Goal: Task Accomplishment & Management: Use online tool/utility

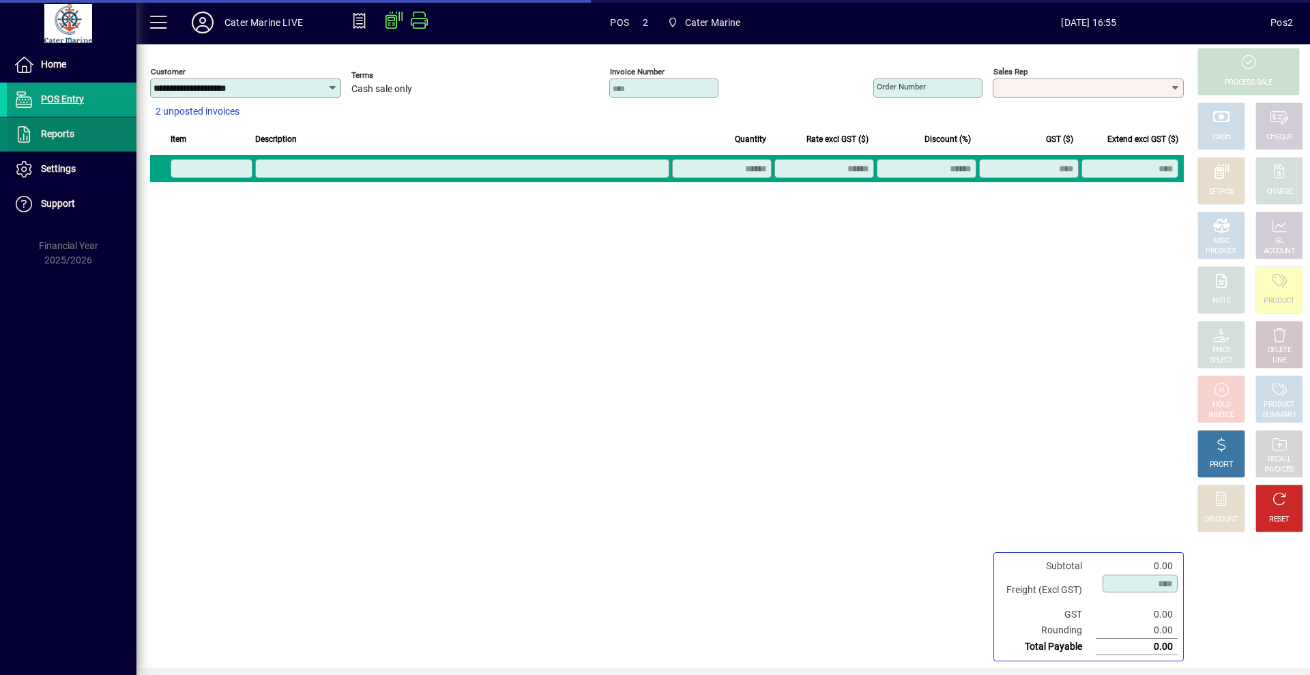
click at [60, 136] on span "Reports" at bounding box center [57, 133] width 33 height 11
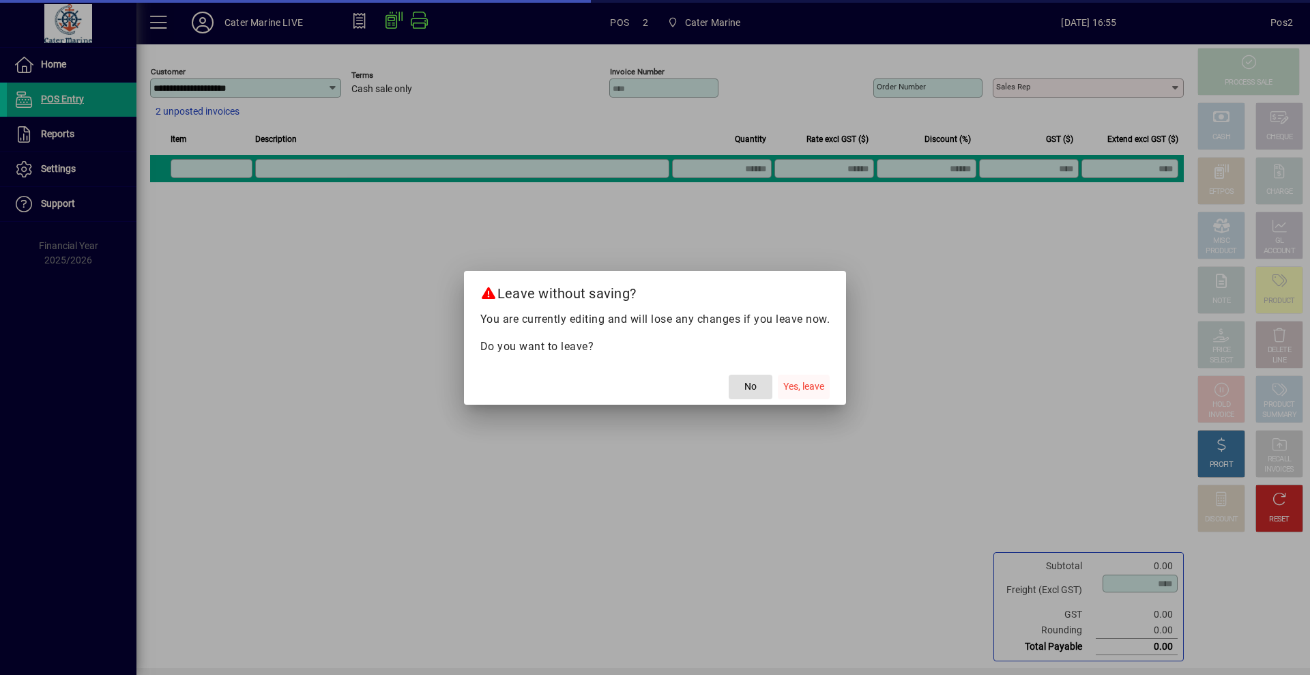
click at [801, 387] on span "Yes, leave" at bounding box center [803, 386] width 41 height 14
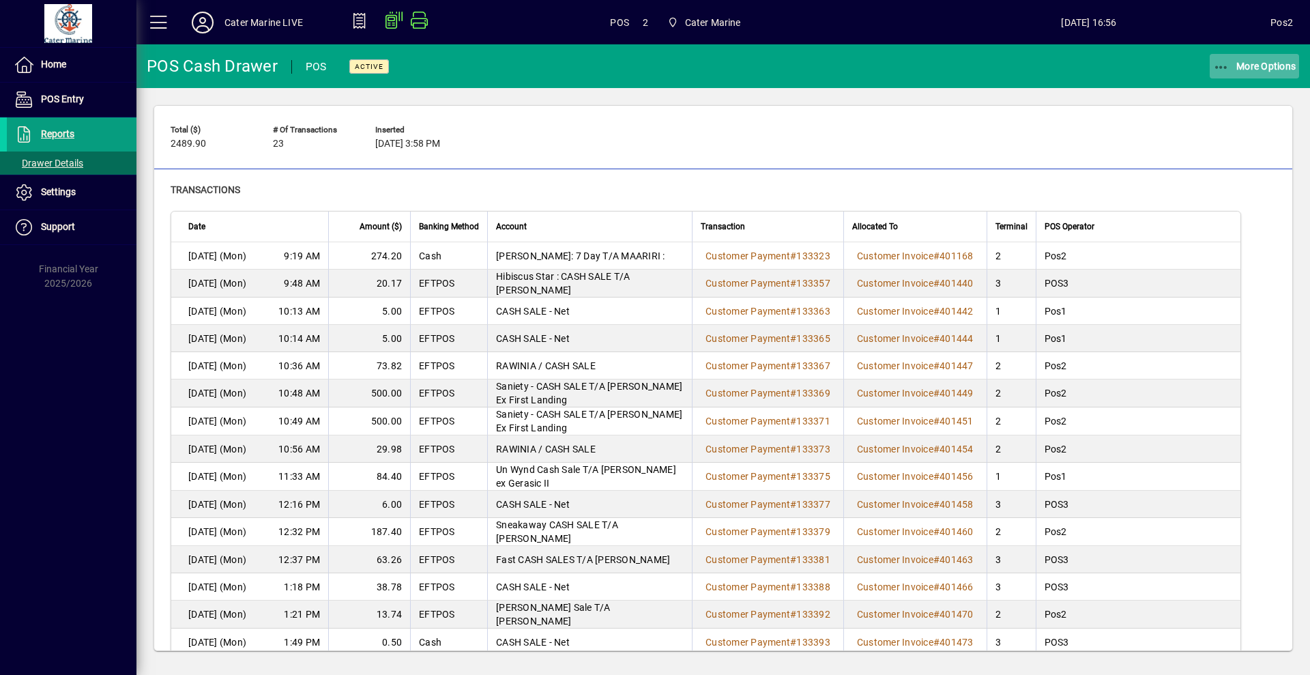
click at [1271, 65] on span "More Options" at bounding box center [1254, 66] width 83 height 11
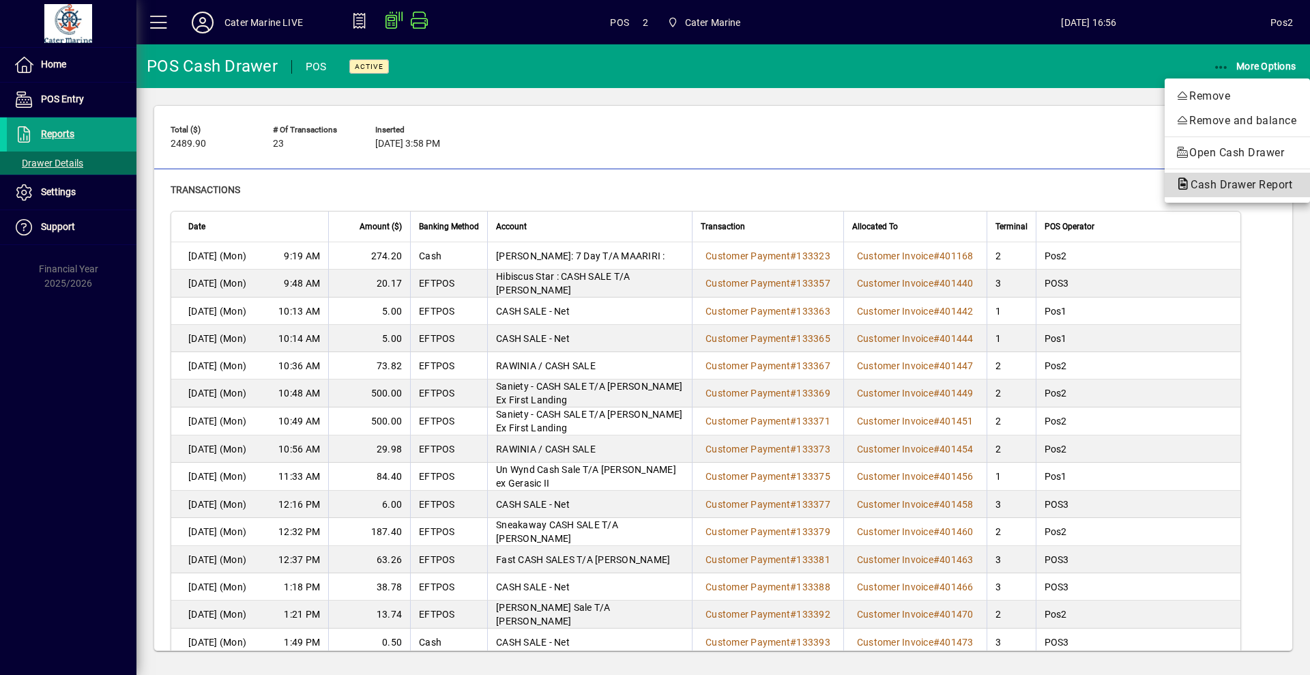
click at [1231, 183] on span "Cash Drawer Report" at bounding box center [1236, 184] width 123 height 13
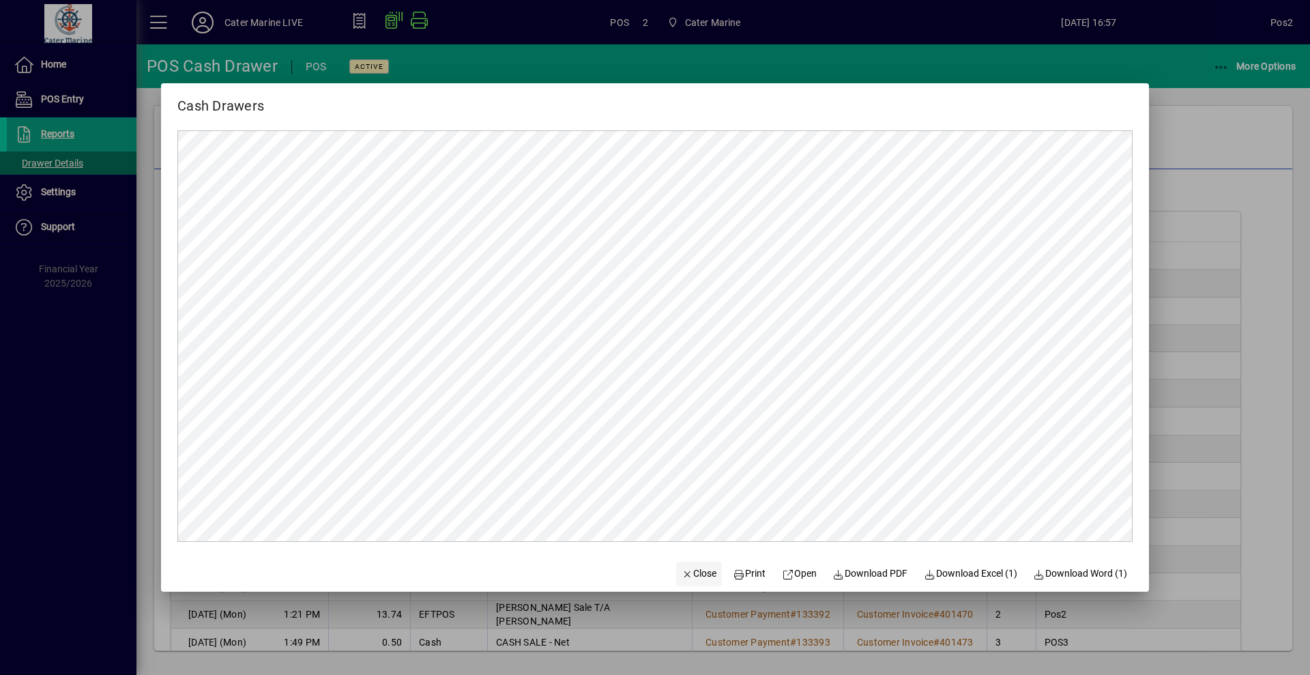
click at [695, 574] on span "Close" at bounding box center [698, 573] width 35 height 14
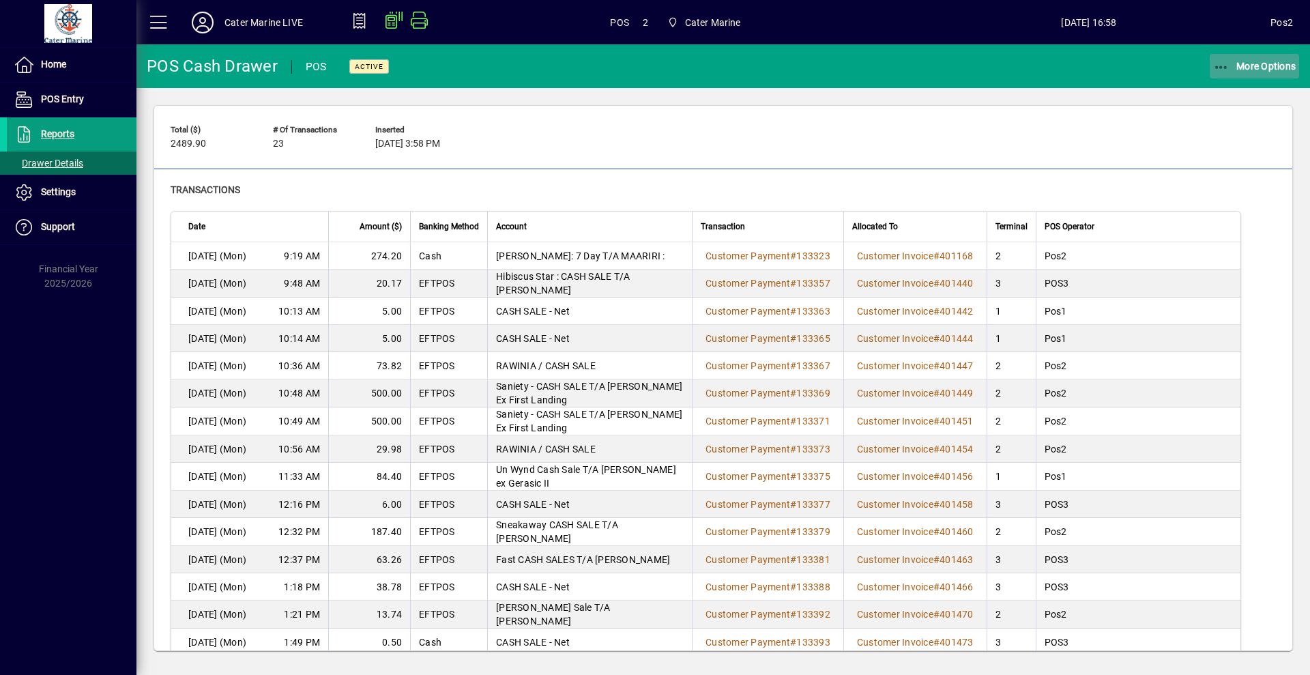
click at [1275, 65] on span "More Options" at bounding box center [1254, 66] width 83 height 11
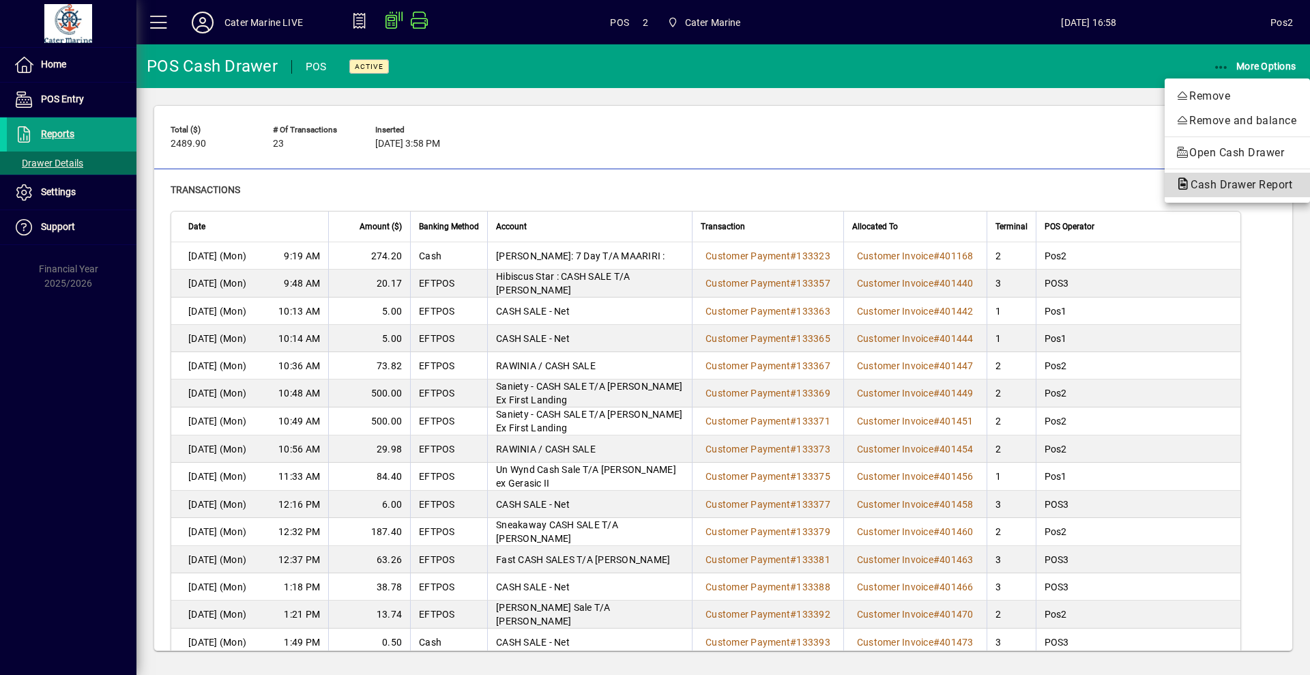
click at [1220, 183] on span "Cash Drawer Report" at bounding box center [1236, 184] width 123 height 13
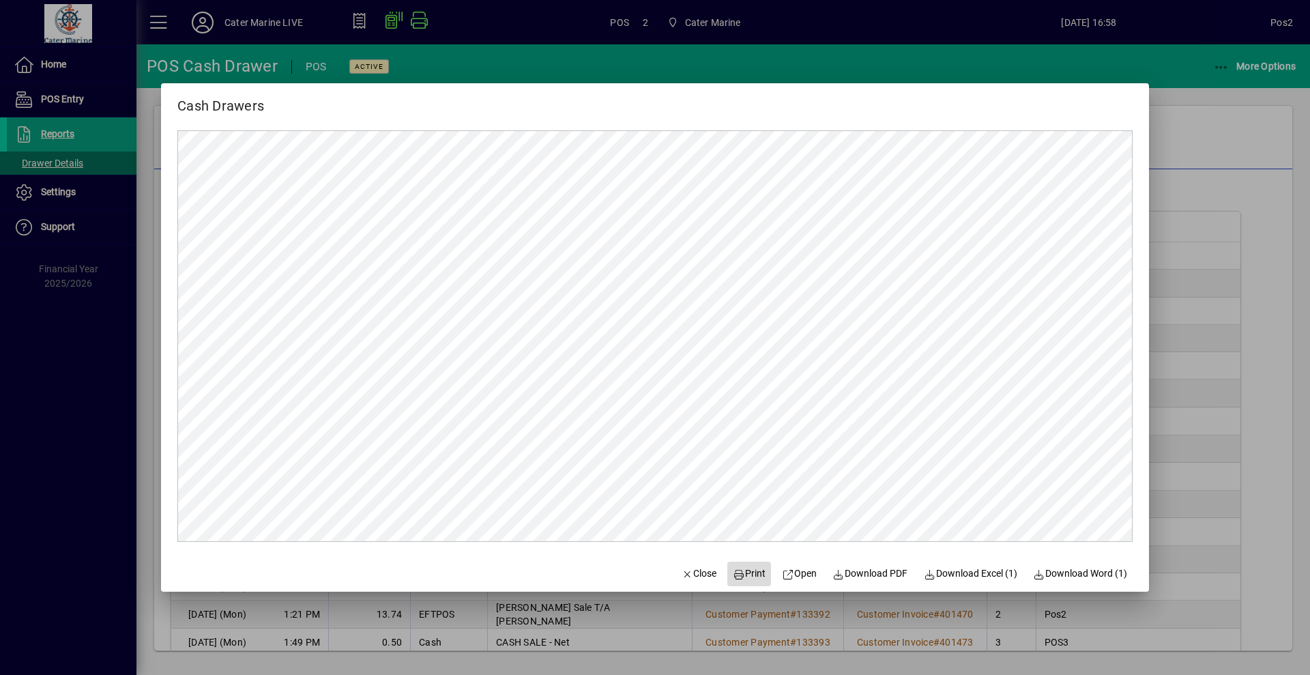
click at [741, 578] on span "Print" at bounding box center [749, 573] width 33 height 14
click at [741, 576] on span "Print" at bounding box center [749, 573] width 33 height 14
click at [693, 574] on span "Close" at bounding box center [698, 573] width 35 height 14
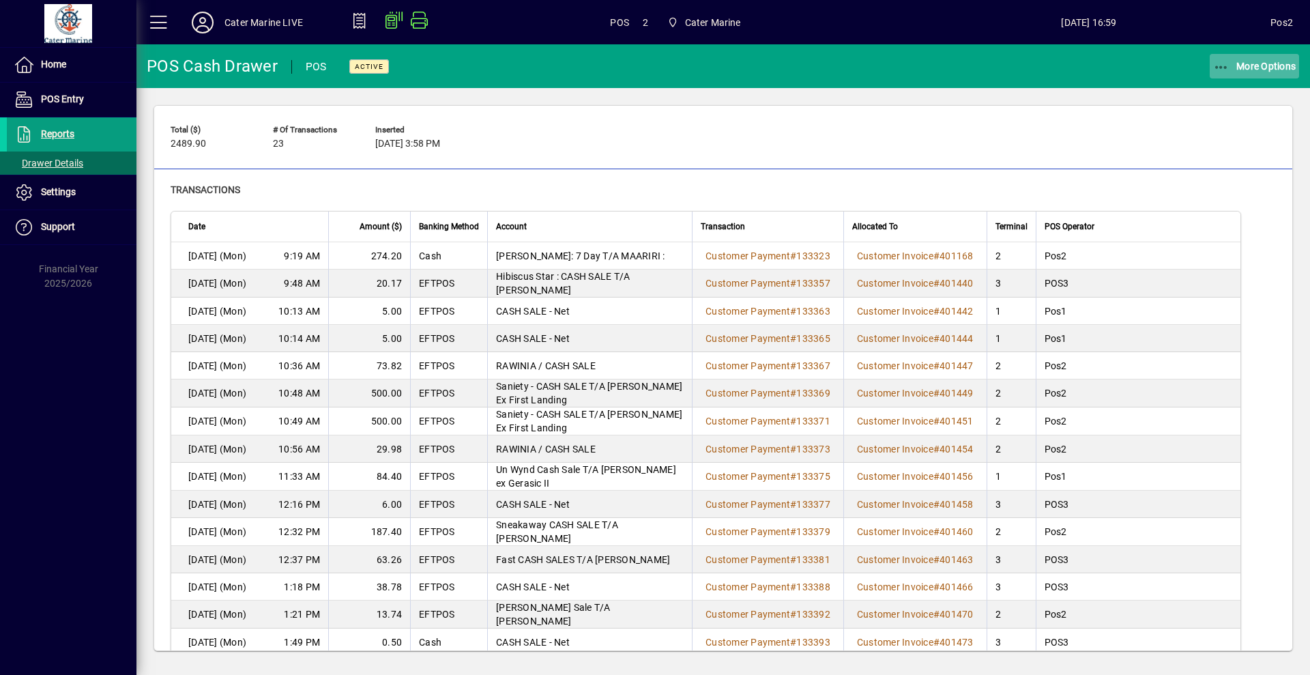
click at [1267, 69] on span "More Options" at bounding box center [1254, 66] width 83 height 11
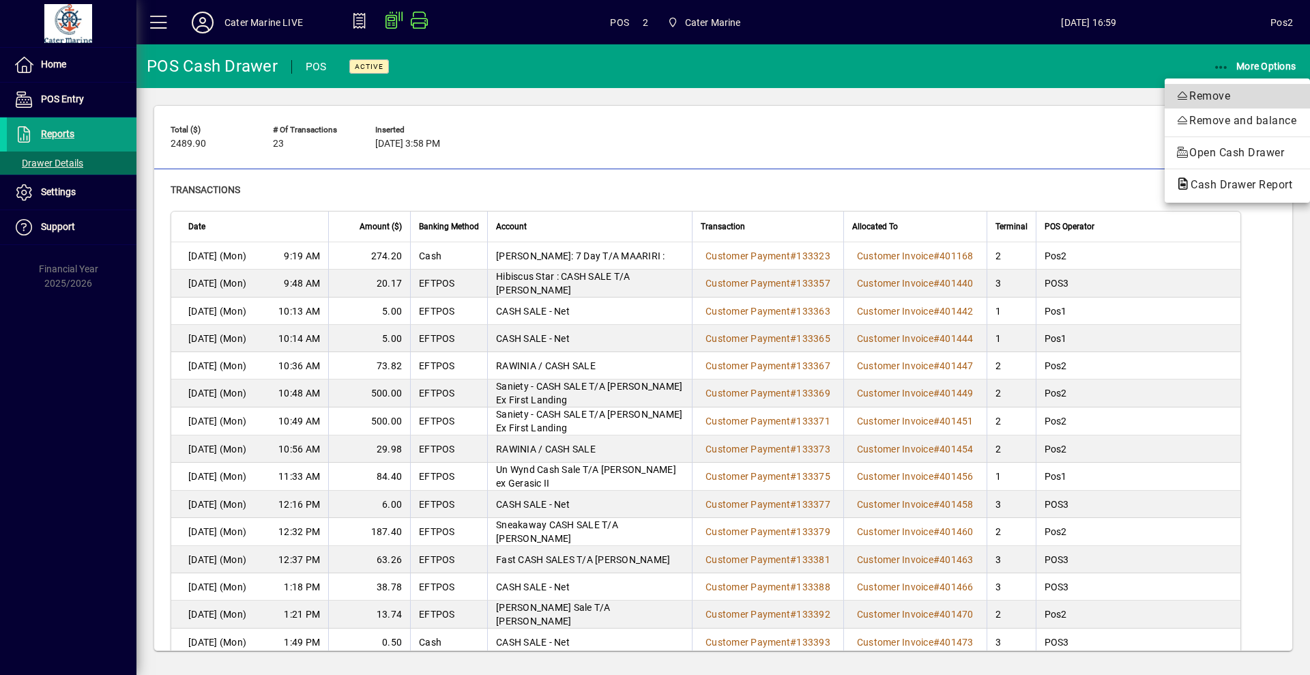
click at [1226, 97] on span "Remove" at bounding box center [1236, 96] width 123 height 16
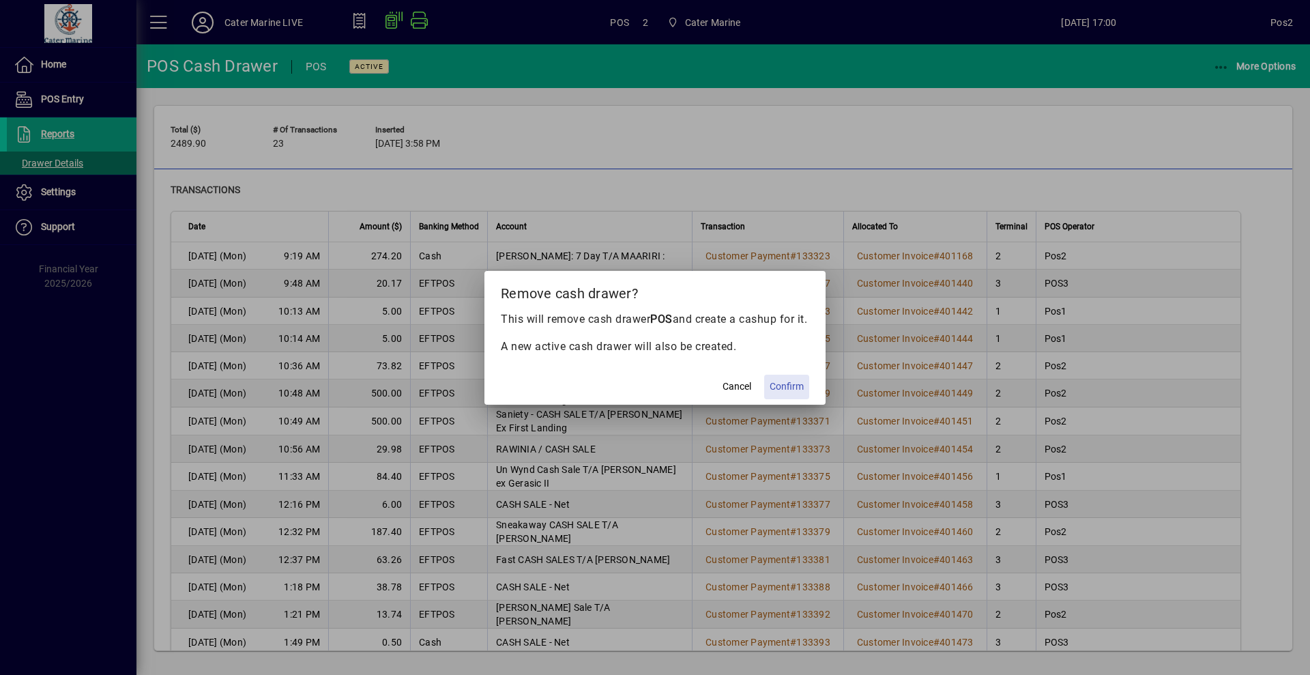
click at [790, 392] on span "Confirm" at bounding box center [786, 386] width 34 height 14
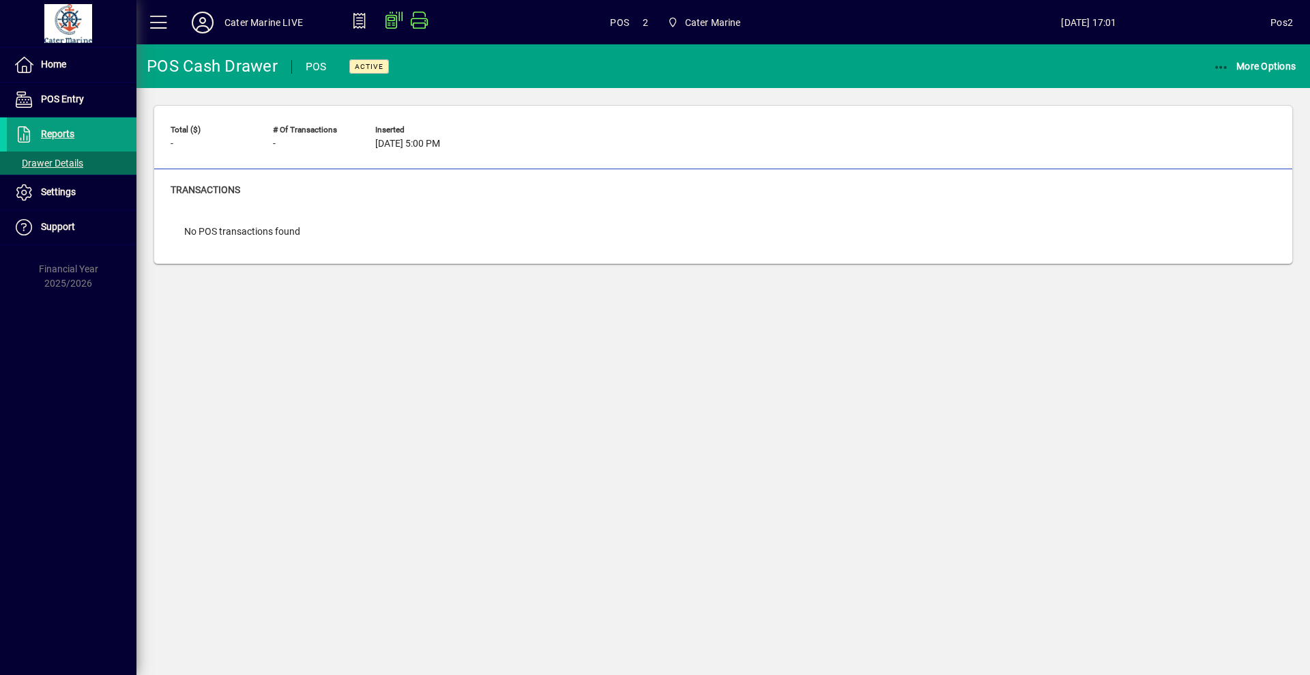
click at [790, 392] on div "POS Cash Drawer POS Active More Options Total ($) - # of Transactions - Inserte…" at bounding box center [722, 359] width 1173 height 630
